Goal: Task Accomplishment & Management: Use online tool/utility

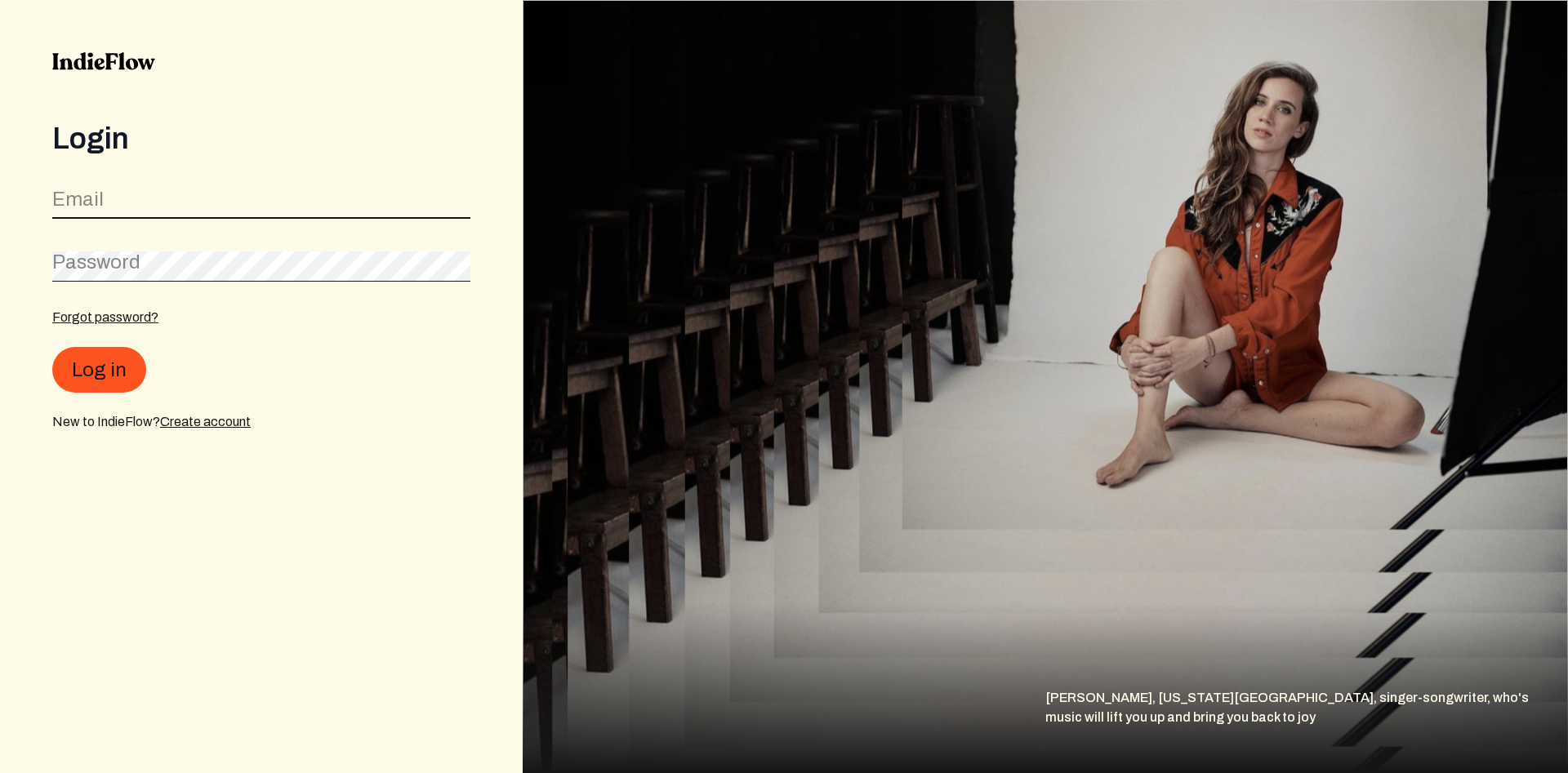
click at [305, 197] on input "email" at bounding box center [261, 203] width 418 height 31
type input "[EMAIL_ADDRESS][DOMAIN_NAME]"
click at [52, 347] on button "Log in" at bounding box center [99, 370] width 94 height 46
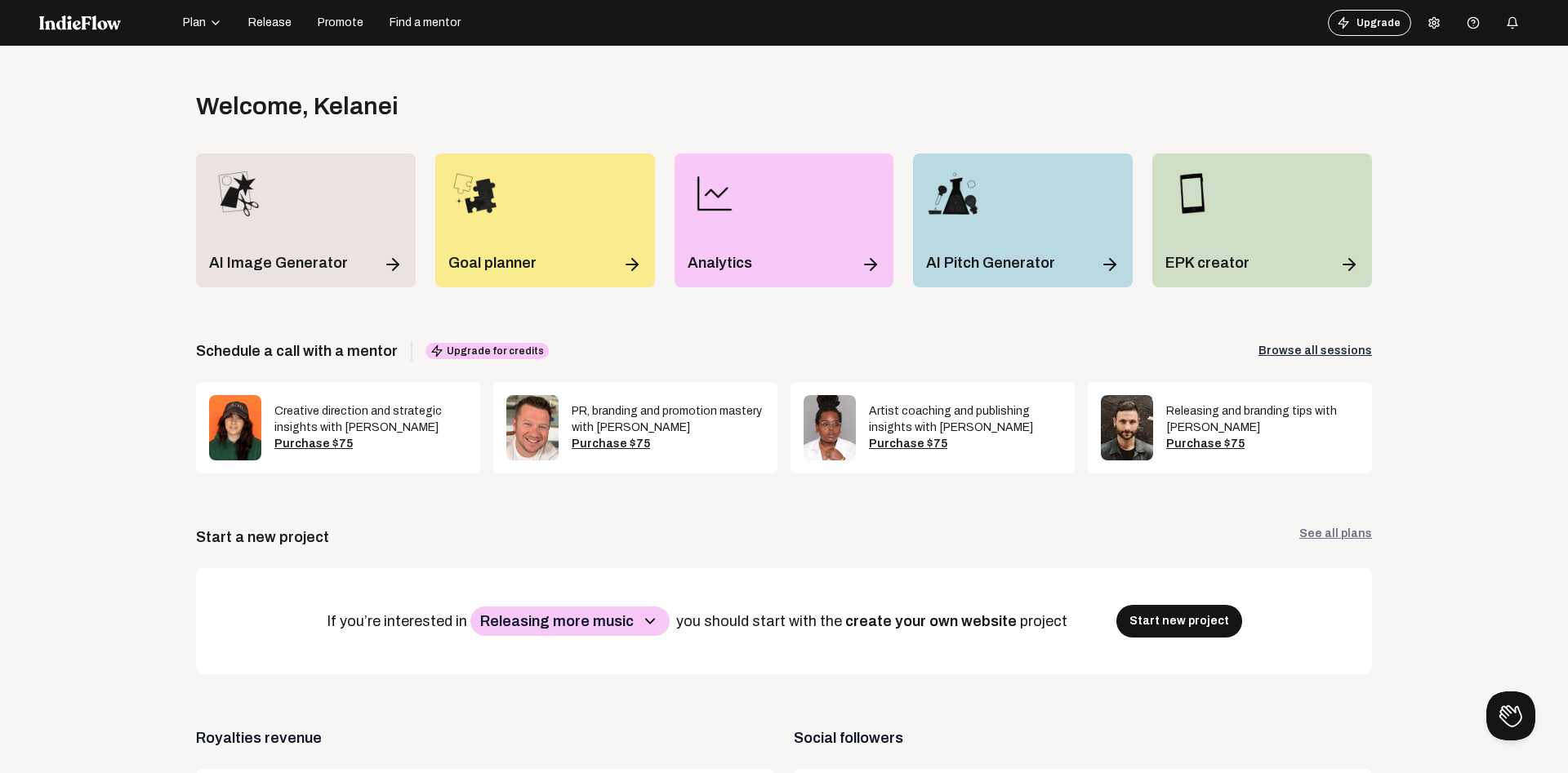
click at [245, 15] on button "Release" at bounding box center [269, 22] width 63 height 26
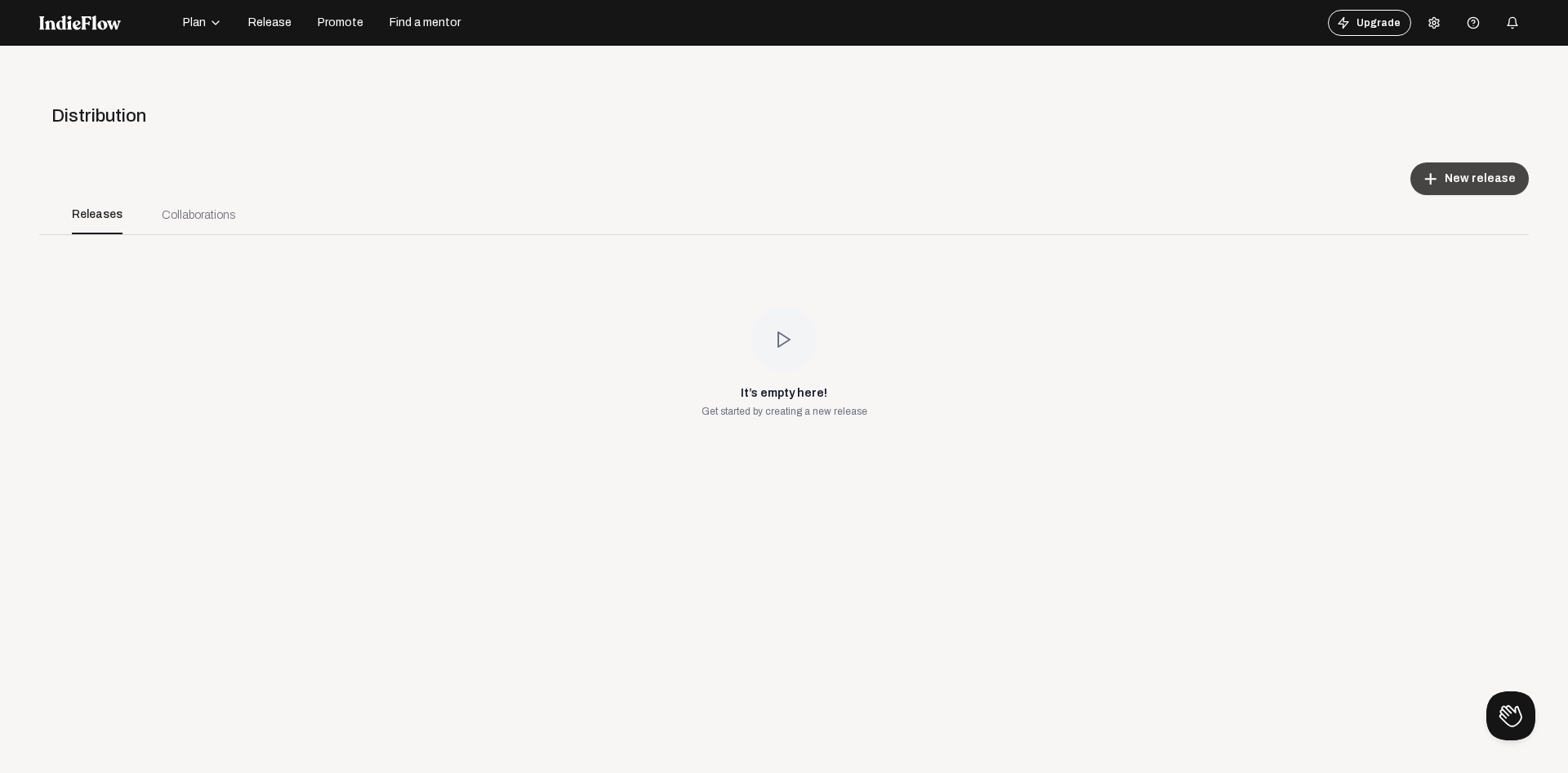
click at [1504, 170] on span "New release" at bounding box center [1479, 178] width 71 height 16
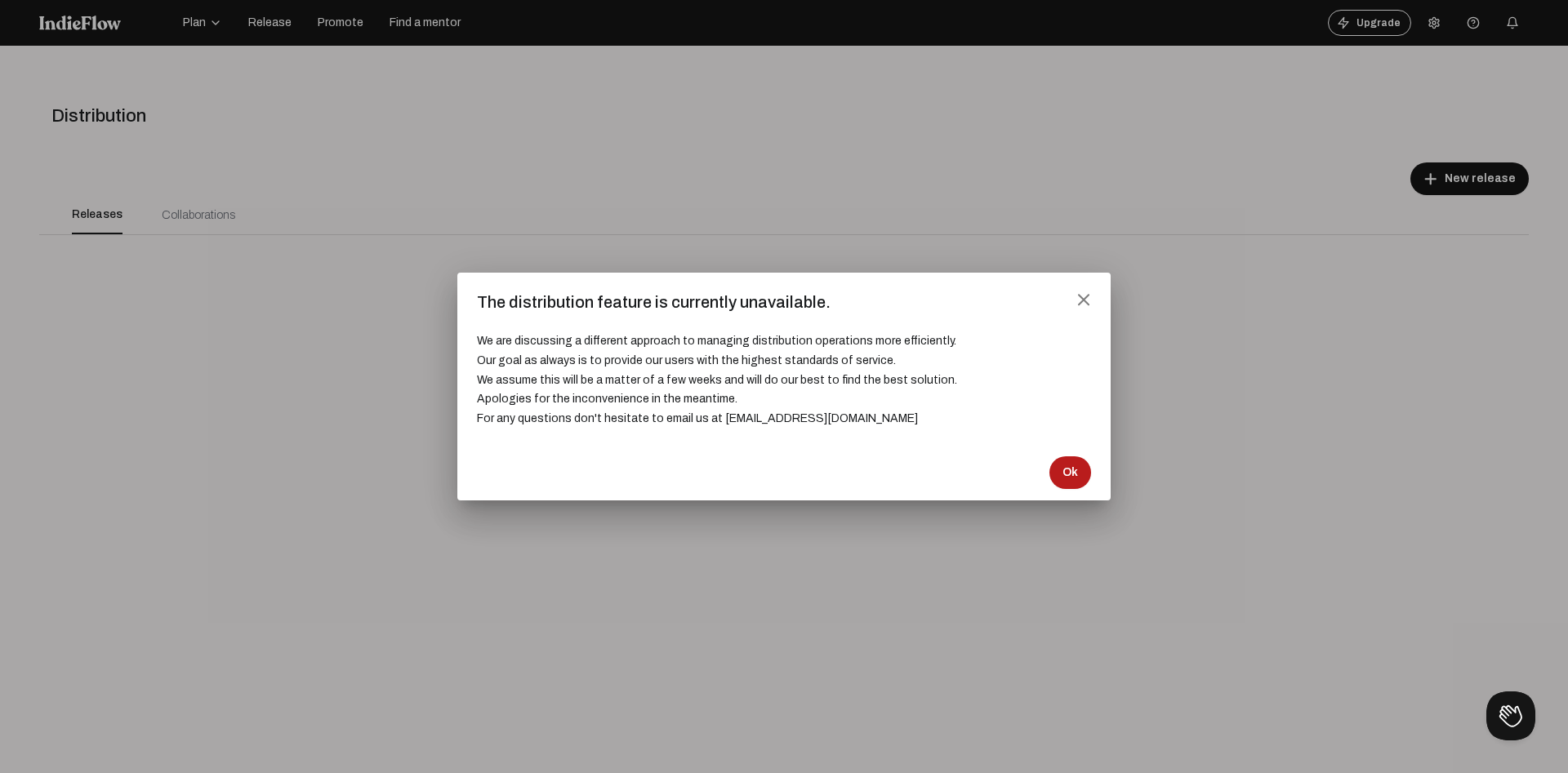
click at [1063, 471] on span "Ok" at bounding box center [1070, 472] width 15 height 16
